Goal: Navigation & Orientation: Find specific page/section

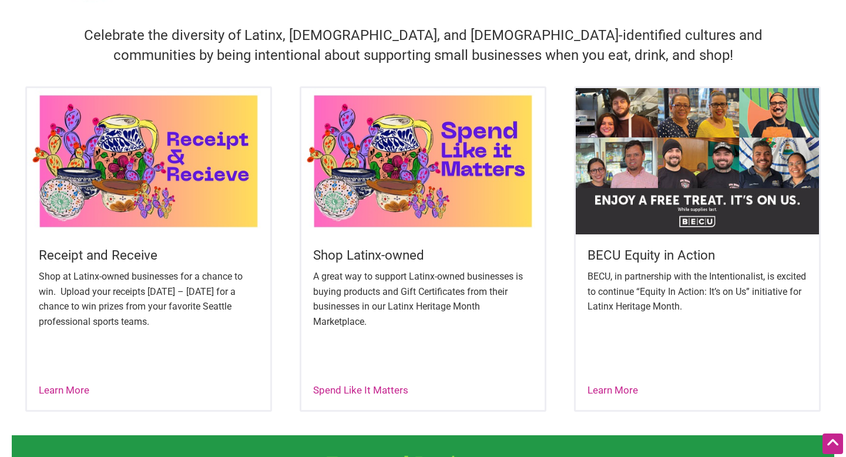
scroll to position [377, 0]
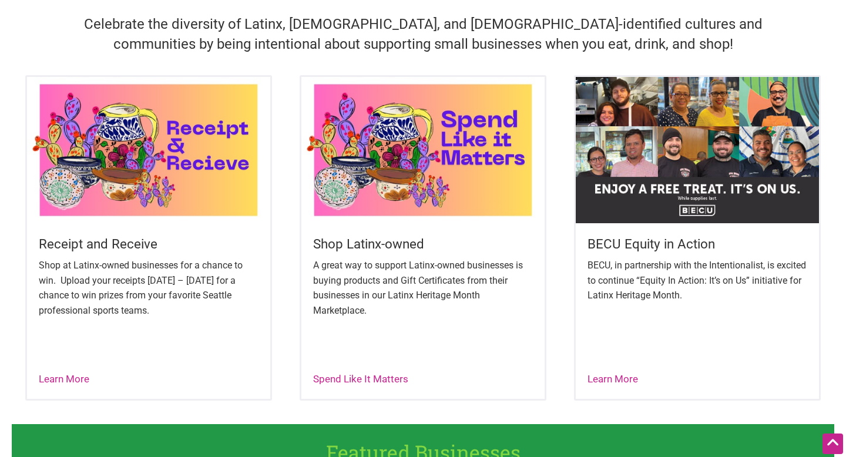
click at [638, 196] on img at bounding box center [697, 150] width 243 height 146
click at [597, 379] on link "Learn More" at bounding box center [612, 379] width 51 height 12
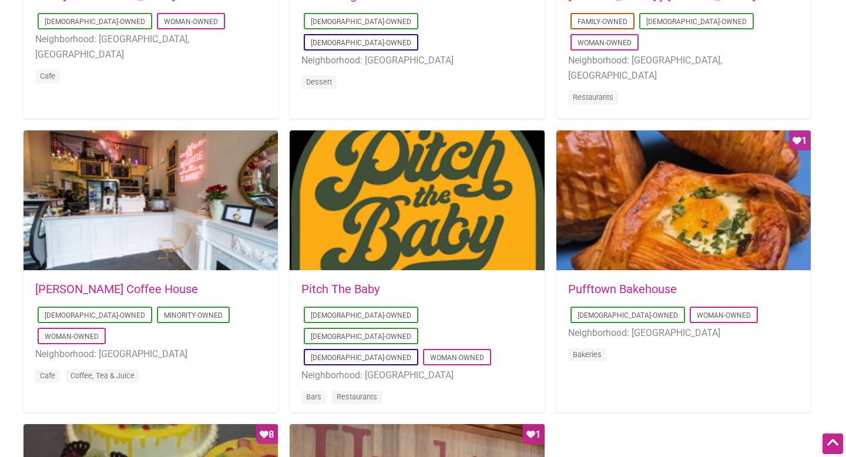
scroll to position [778, 0]
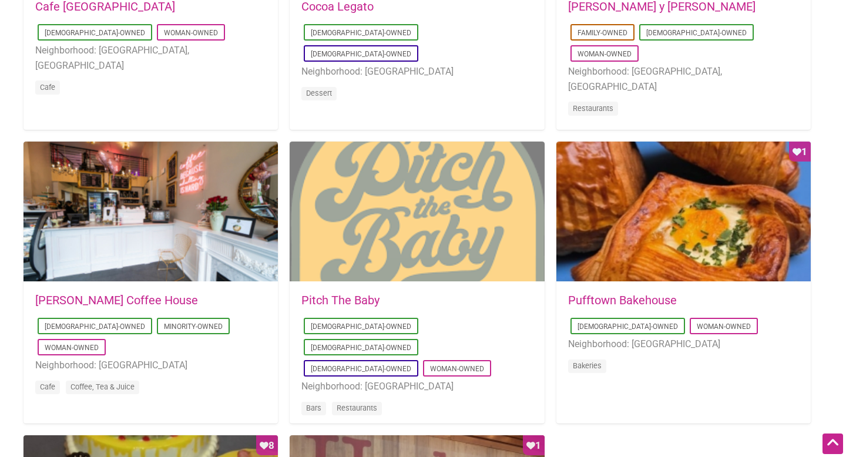
click at [437, 237] on div at bounding box center [417, 212] width 254 height 141
click at [374, 216] on div at bounding box center [417, 212] width 254 height 141
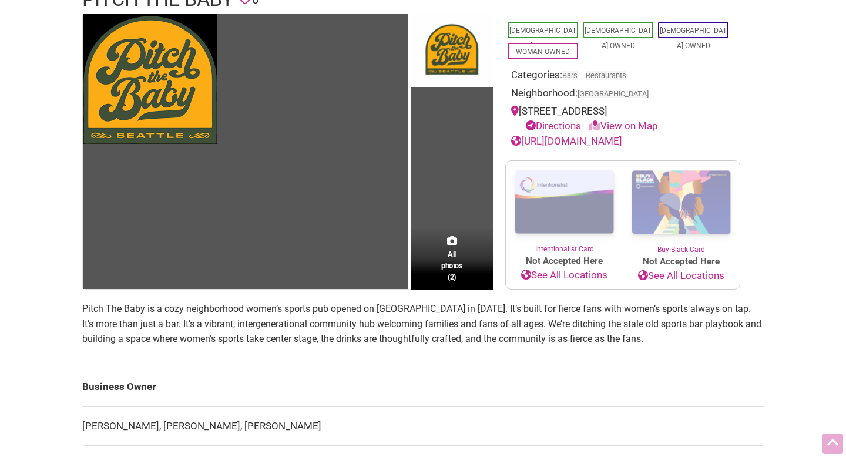
scroll to position [211, 0]
